Goal: Transaction & Acquisition: Subscribe to service/newsletter

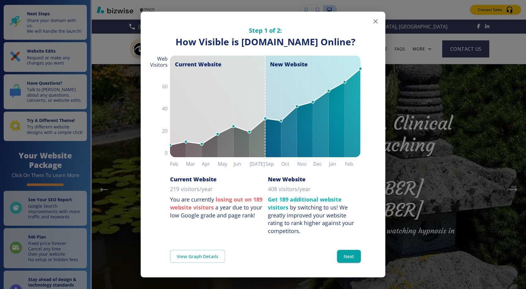
click at [377, 19] on icon "button" at bounding box center [375, 21] width 7 height 7
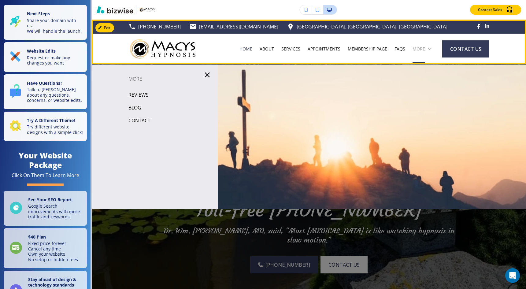
click at [427, 51] on div "More" at bounding box center [421, 49] width 19 height 6
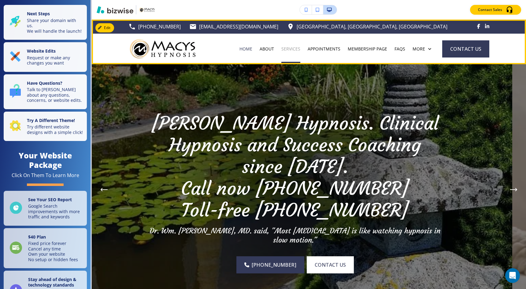
click at [295, 52] on p "SERVICES" at bounding box center [290, 49] width 19 height 6
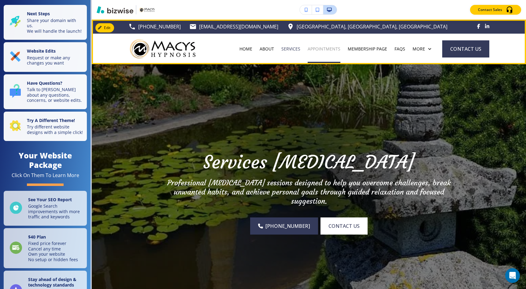
click at [328, 46] on p "APPOINTMENTS" at bounding box center [323, 49] width 33 height 6
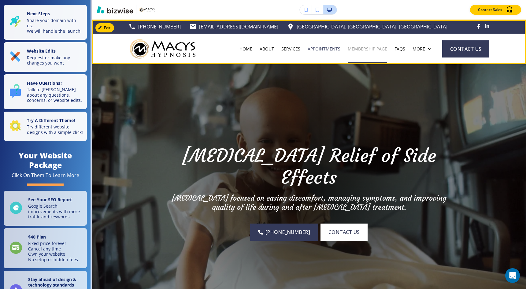
click at [379, 49] on p "MEMBERSHIP PAGE" at bounding box center [366, 49] width 39 height 6
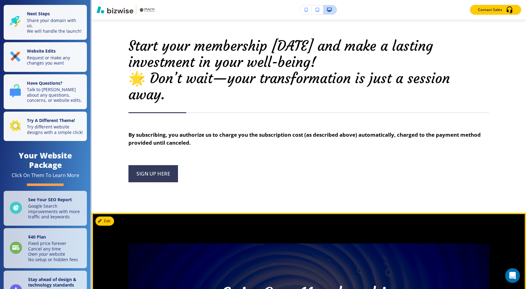
scroll to position [746, 0]
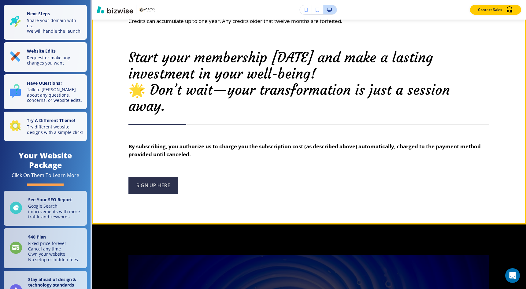
click at [152, 177] on link "Sign Up Here" at bounding box center [152, 185] width 49 height 17
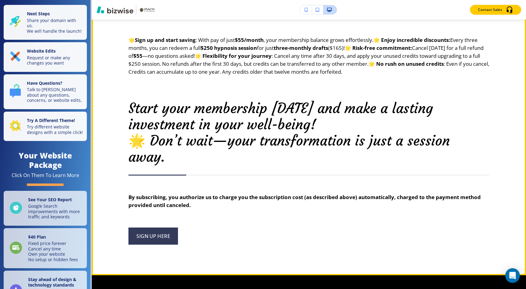
scroll to position [688, 0]
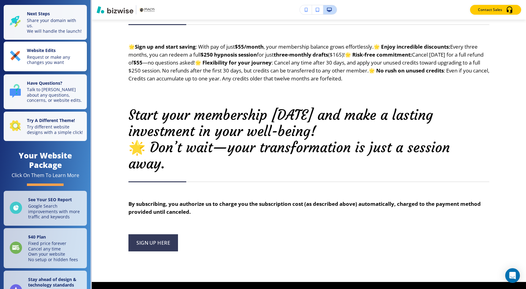
click at [61, 48] on p "Website Edits" at bounding box center [55, 51] width 56 height 7
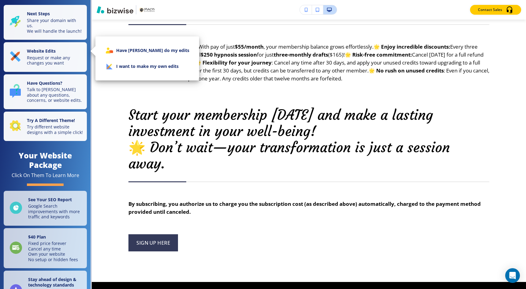
click at [136, 73] on li "I want to make my own edits" at bounding box center [147, 66] width 94 height 16
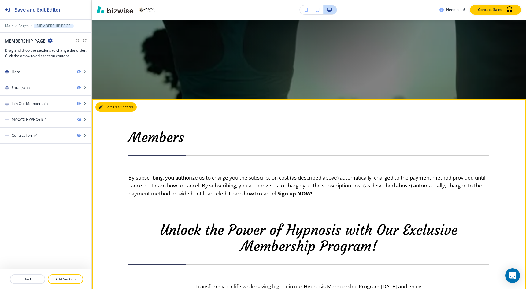
click at [101, 107] on icon "button" at bounding box center [101, 107] width 4 height 4
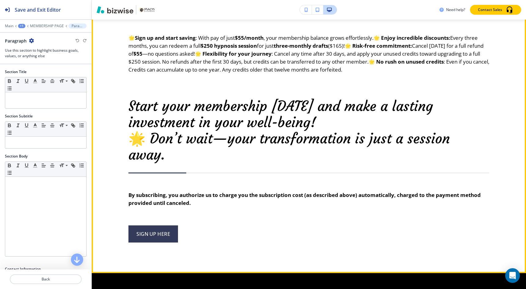
scroll to position [866, 0]
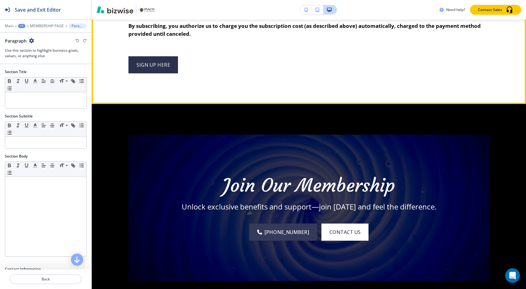
click at [149, 56] on link "Sign Up Here" at bounding box center [152, 64] width 49 height 17
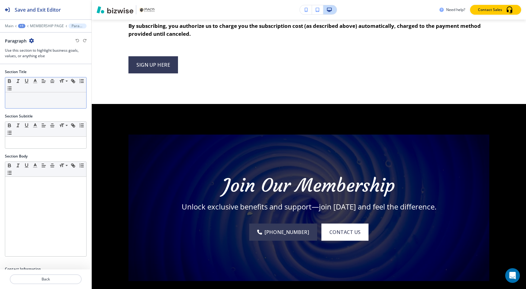
scroll to position [276, 0]
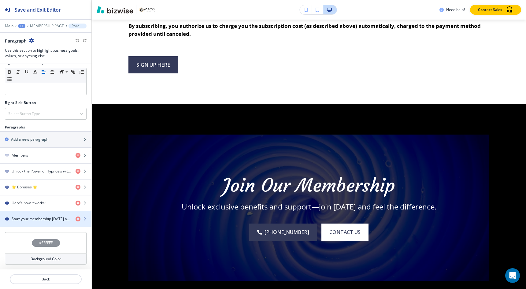
click at [42, 219] on h4 "Start your membership [DATE] and make a lasting investment in your well-being! …" at bounding box center [41, 218] width 59 height 5
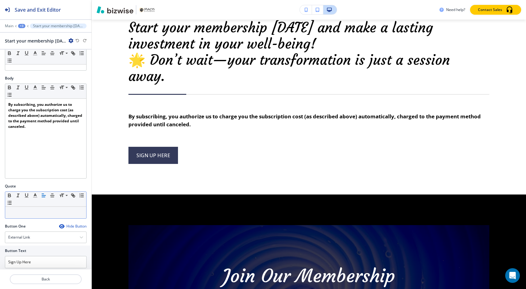
scroll to position [189, 0]
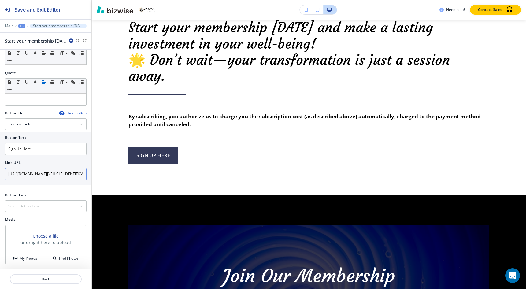
click at [49, 174] on input "[URL][DOMAIN_NAME][VEHICLE_IDENTIFICATION_NUMBER]" at bounding box center [46, 174] width 82 height 12
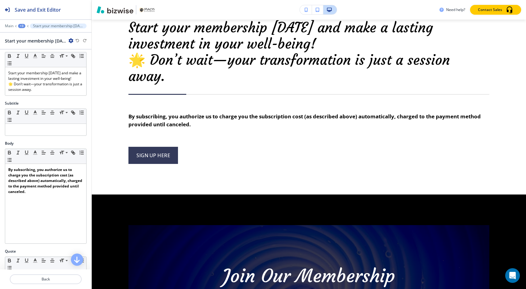
scroll to position [0, 0]
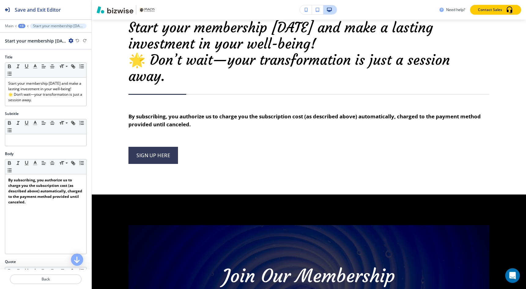
click at [21, 25] on div "+3" at bounding box center [21, 26] width 7 height 4
click at [32, 45] on p "MEMBERSHIP PAGE" at bounding box center [37, 46] width 31 height 5
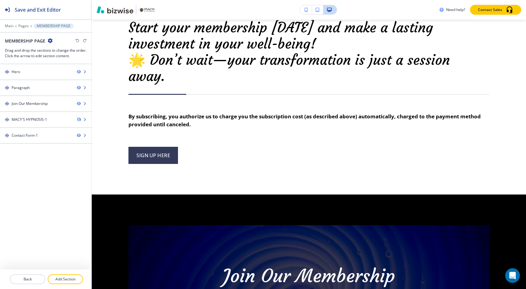
click at [50, 42] on icon "button" at bounding box center [50, 40] width 5 height 5
click at [64, 51] on p "Edit Page Settings" at bounding box center [66, 51] width 31 height 5
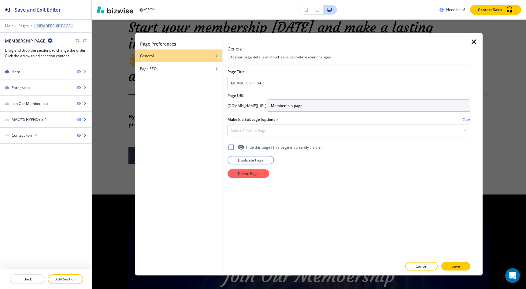
click at [321, 103] on input "Membership-page" at bounding box center [368, 105] width 203 height 12
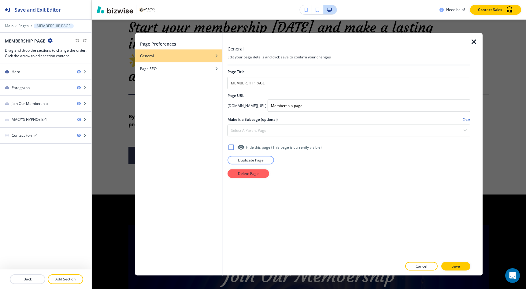
click at [475, 44] on icon "button" at bounding box center [473, 41] width 7 height 7
